Goal: Transaction & Acquisition: Purchase product/service

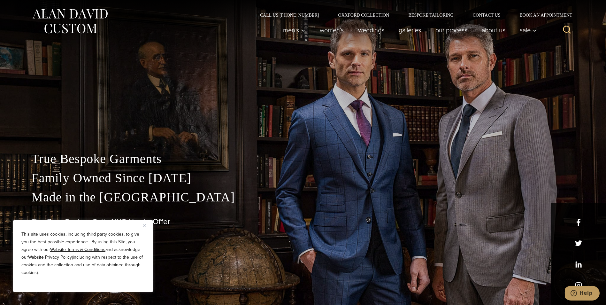
click at [145, 225] on img "Close" at bounding box center [144, 225] width 3 height 3
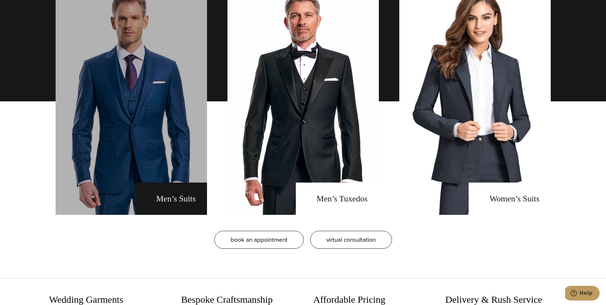
scroll to position [479, 0]
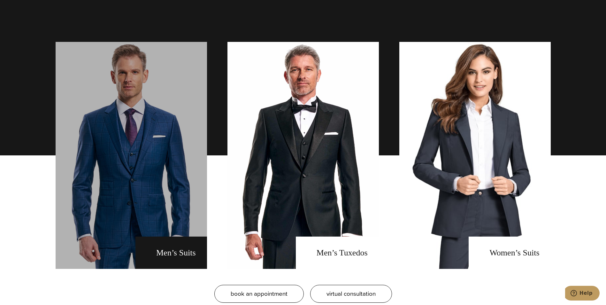
click at [144, 211] on link "men's suits" at bounding box center [131, 155] width 151 height 227
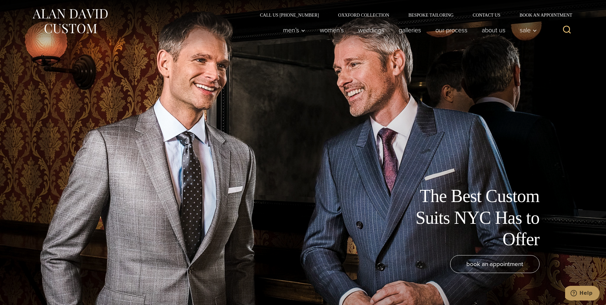
drag, startPoint x: 207, startPoint y: 161, endPoint x: 212, endPoint y: 46, distance: 114.7
